Goal: Task Accomplishment & Management: Use online tool/utility

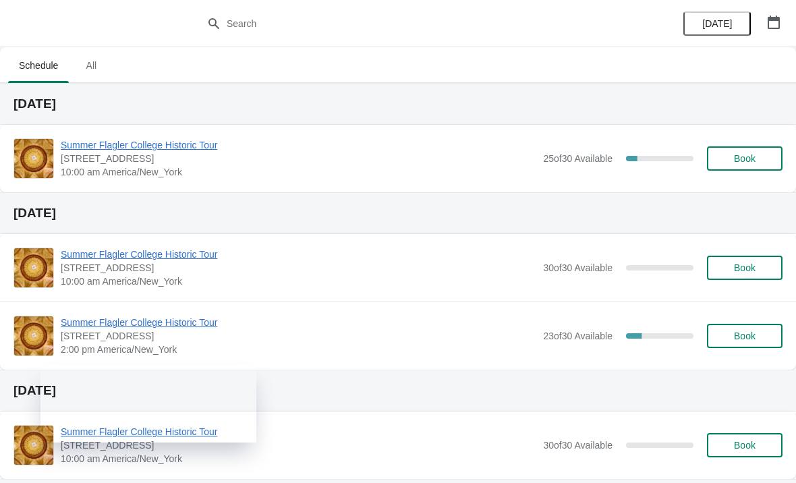
click at [126, 148] on span "Summer Flagler College Historic Tour" at bounding box center [298, 144] width 475 height 13
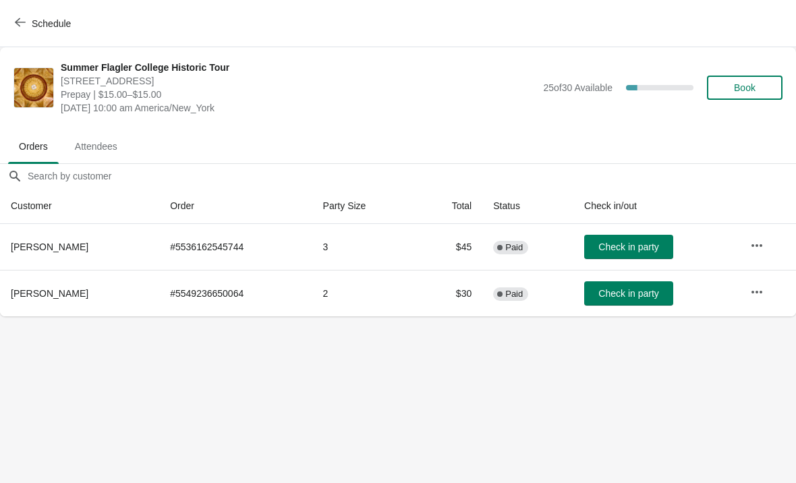
click at [20, 27] on icon "button" at bounding box center [20, 22] width 11 height 11
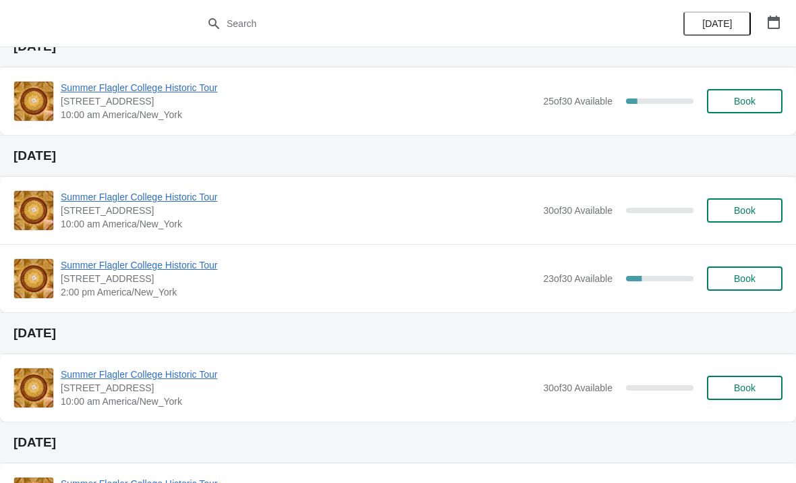
scroll to position [65, 0]
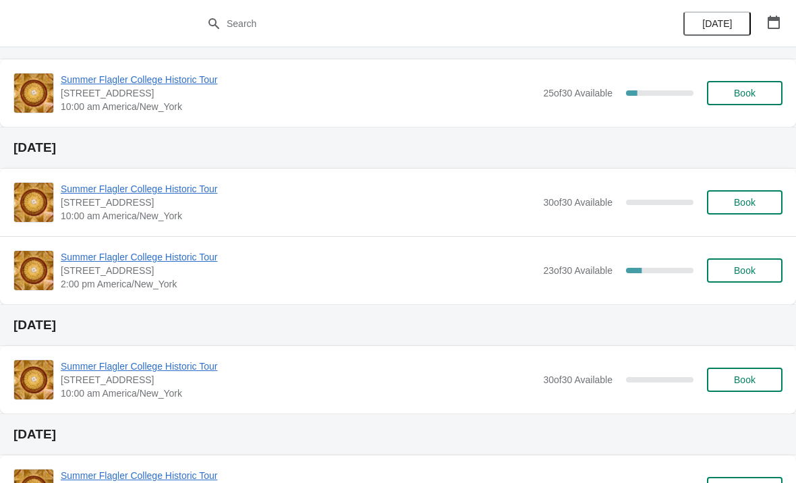
click at [260, 368] on span "Summer Flagler College Historic Tour" at bounding box center [298, 365] width 475 height 13
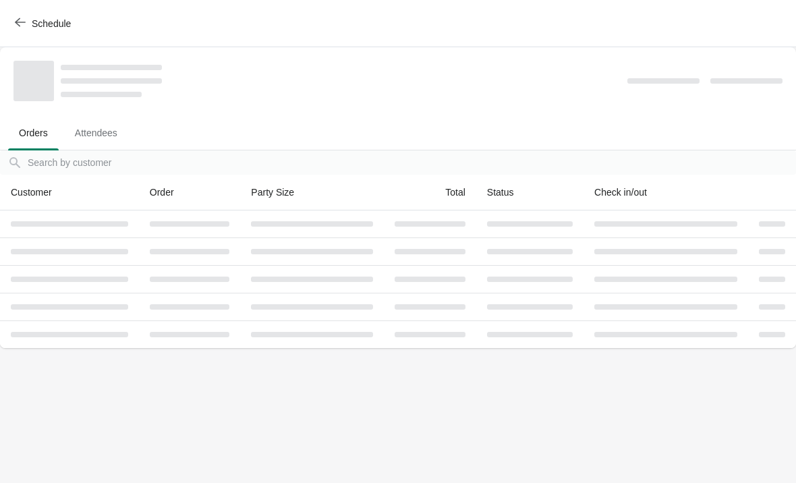
click at [16, 32] on button "Schedule" at bounding box center [44, 23] width 75 height 24
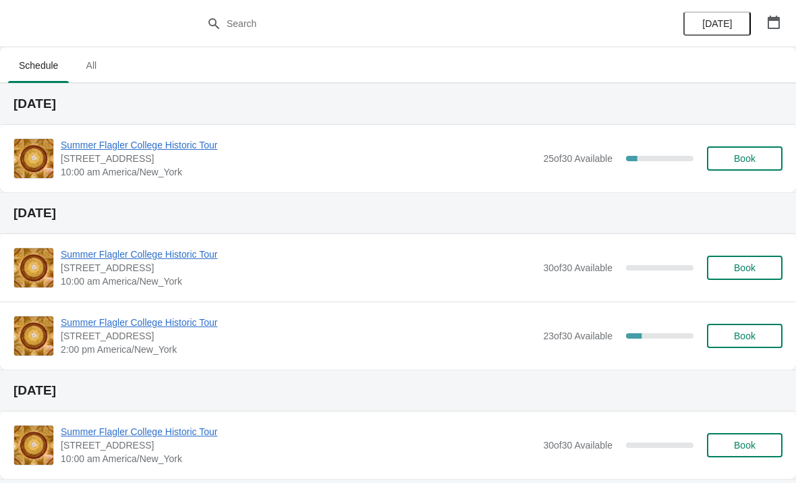
click at [182, 145] on span "Summer Flagler College Historic Tour" at bounding box center [298, 144] width 475 height 13
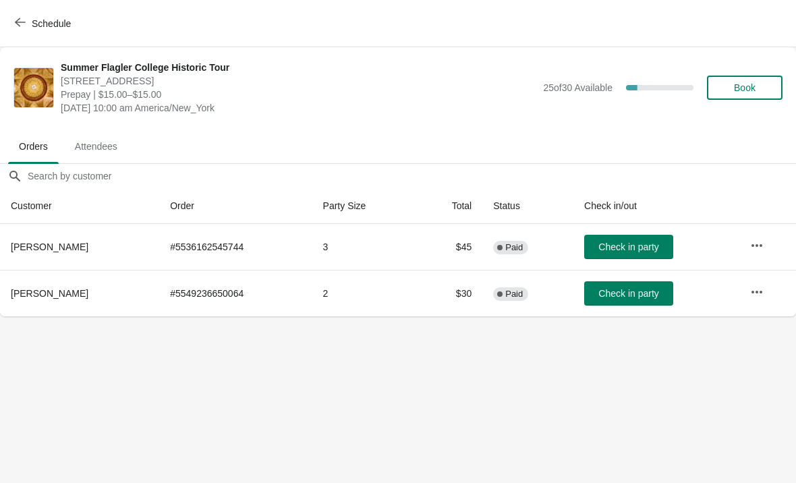
click at [36, 24] on span "Schedule" at bounding box center [51, 23] width 39 height 11
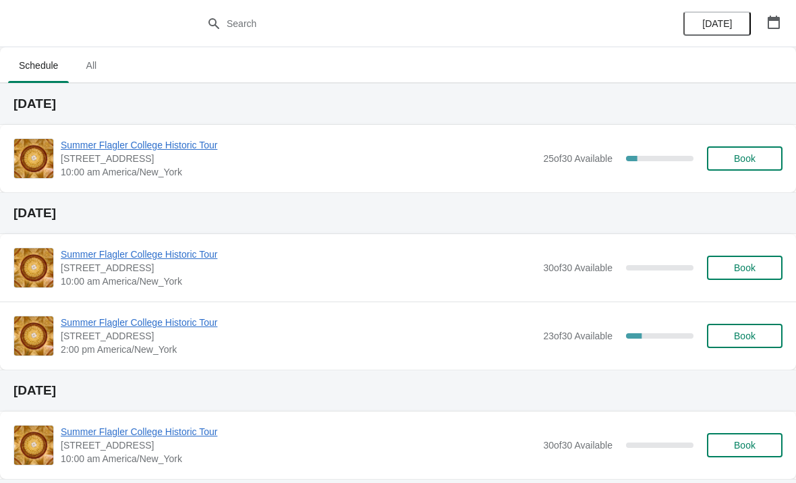
click at [53, 149] on img at bounding box center [33, 158] width 39 height 39
click at [71, 141] on span "Summer Flagler College Historic Tour" at bounding box center [298, 144] width 475 height 13
click at [82, 144] on span "Summer Flagler College Historic Tour" at bounding box center [298, 144] width 475 height 13
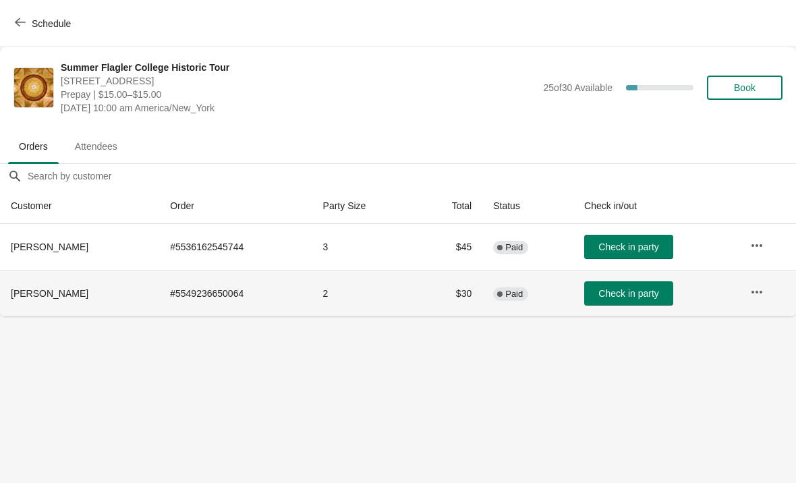
click at [760, 301] on button "button" at bounding box center [757, 292] width 24 height 24
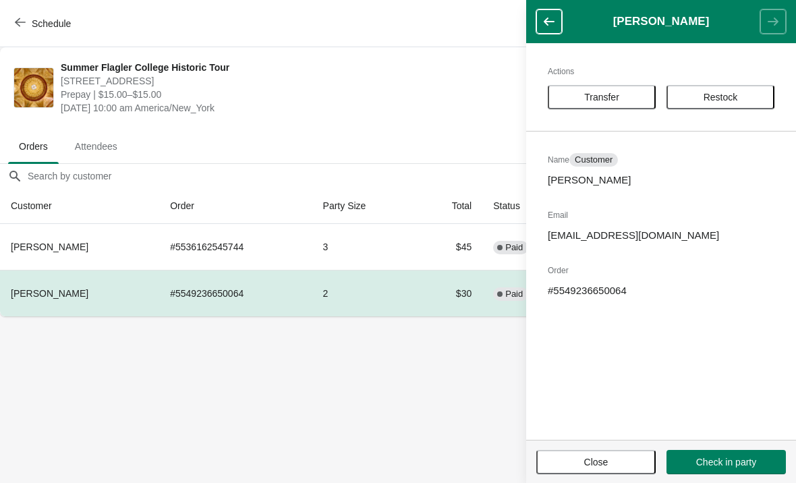
click at [550, 30] on button "button" at bounding box center [549, 21] width 26 height 24
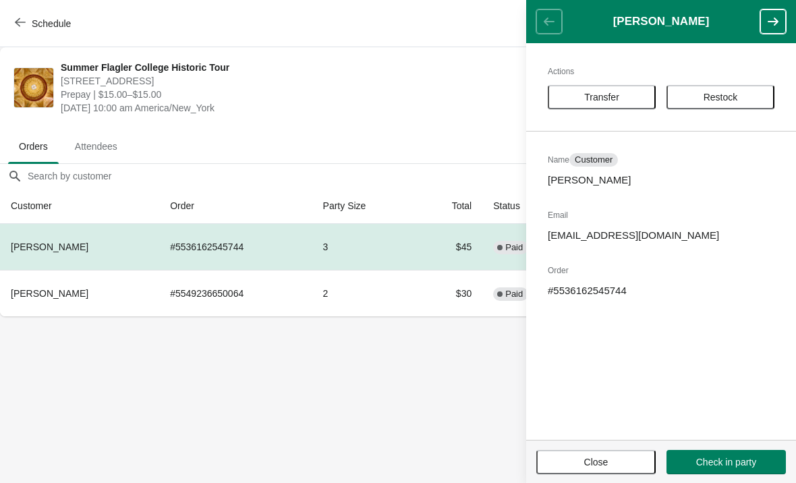
click at [600, 466] on span "Close" at bounding box center [596, 462] width 24 height 11
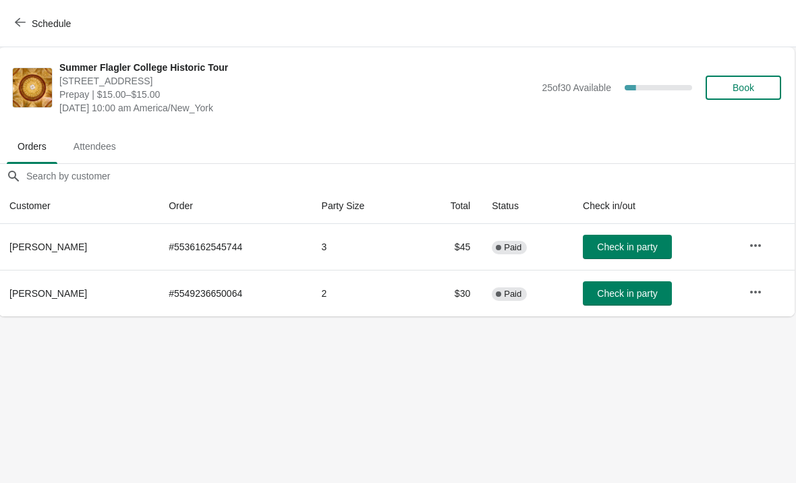
scroll to position [0, 1]
click at [639, 291] on span "Check in party" at bounding box center [628, 293] width 60 height 11
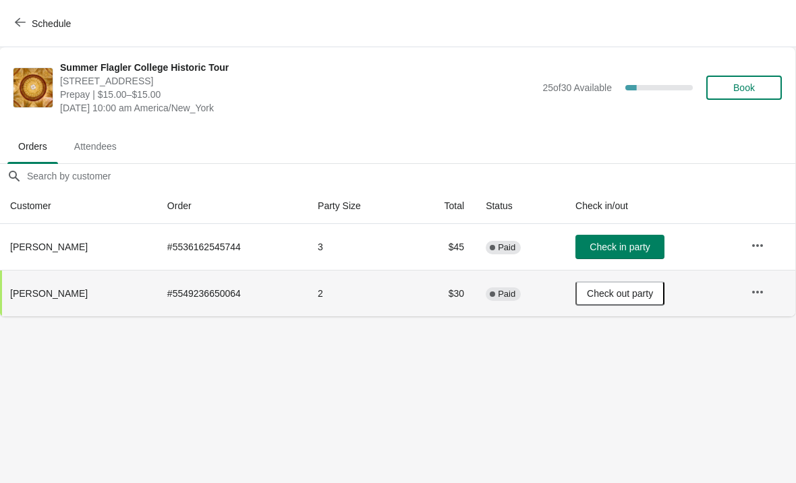
click at [610, 246] on span "Check in party" at bounding box center [619, 246] width 60 height 11
